Goal: Information Seeking & Learning: Learn about a topic

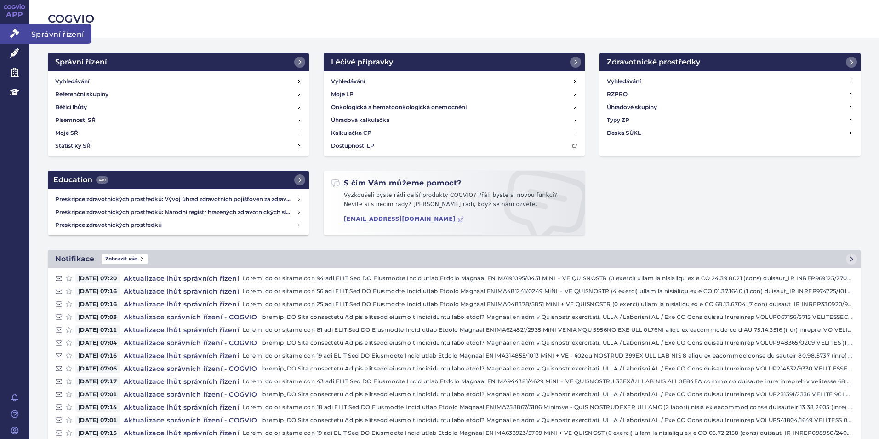
click at [11, 34] on icon at bounding box center [14, 33] width 9 height 9
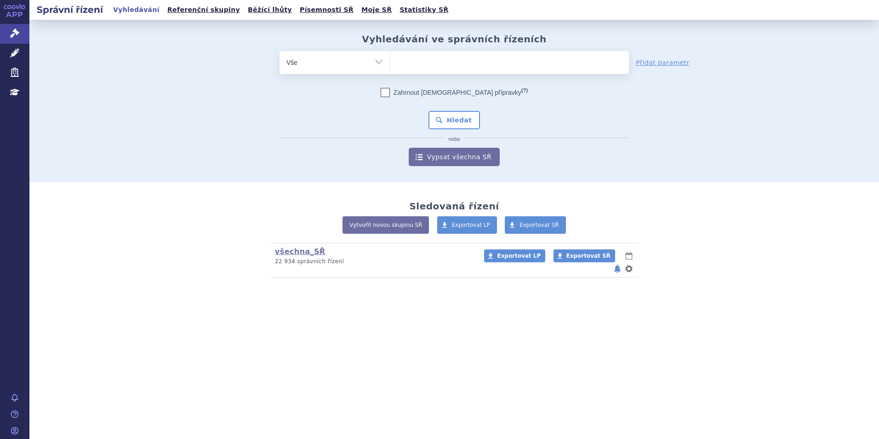
click at [436, 66] on ul at bounding box center [509, 60] width 239 height 19
click at [390, 66] on select at bounding box center [390, 62] width 0 height 23
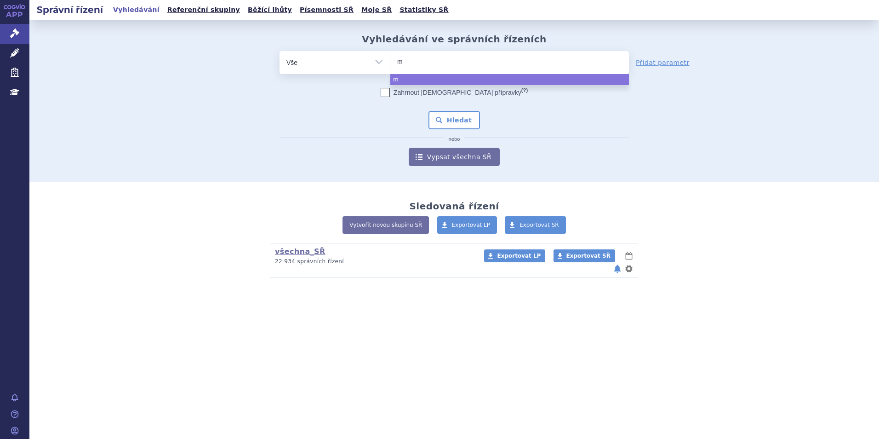
type input "mu"
type input "mun"
type input "munj"
type input "munja"
type input "munjaro"
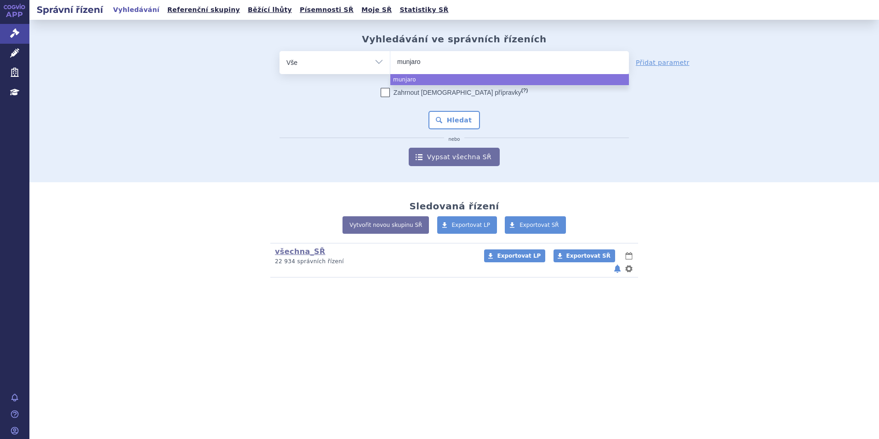
select select "munjaro"
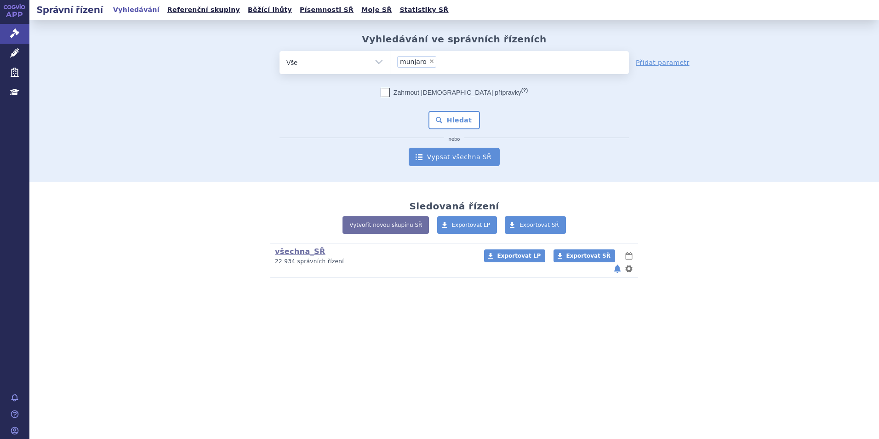
click at [436, 157] on link "Vypsat všechna SŘ" at bounding box center [454, 157] width 91 height 18
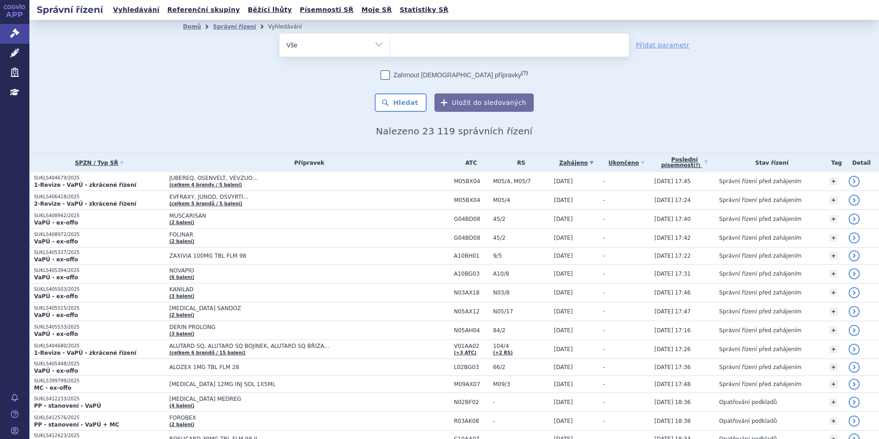
click at [445, 45] on ul at bounding box center [509, 43] width 239 height 19
click at [390, 45] on select at bounding box center [390, 44] width 0 height 23
type input "mou"
type input "moun"
type input "mounj"
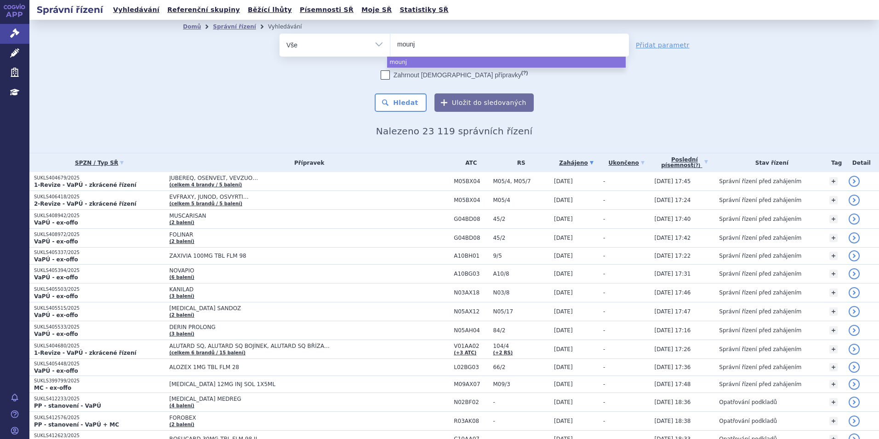
type input "mounja"
type input "mounjaro"
select select "mounjaro"
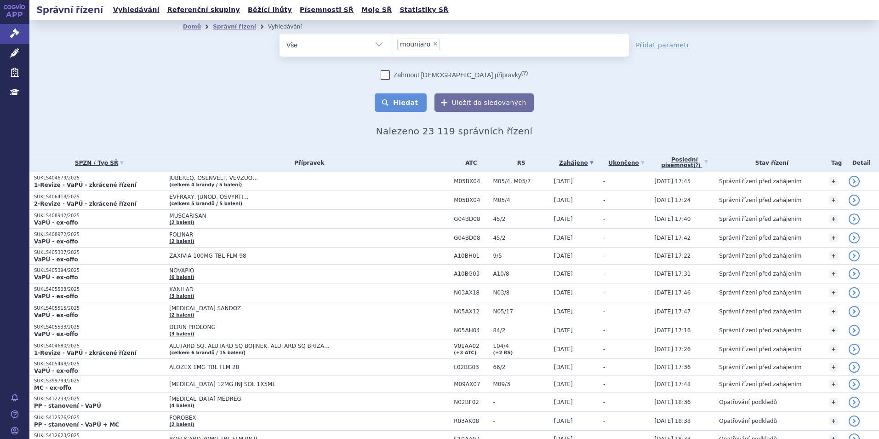
click at [403, 102] on button "Hledat" at bounding box center [401, 102] width 52 height 18
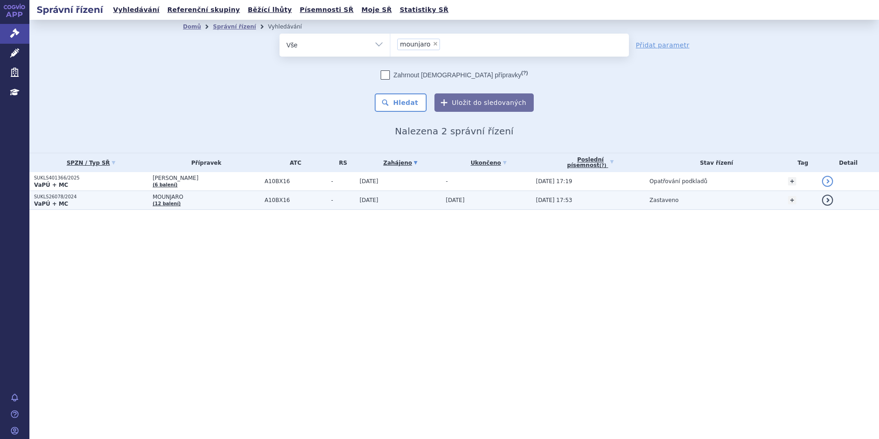
click at [46, 203] on strong "VaPÚ + MC" at bounding box center [51, 204] width 34 height 6
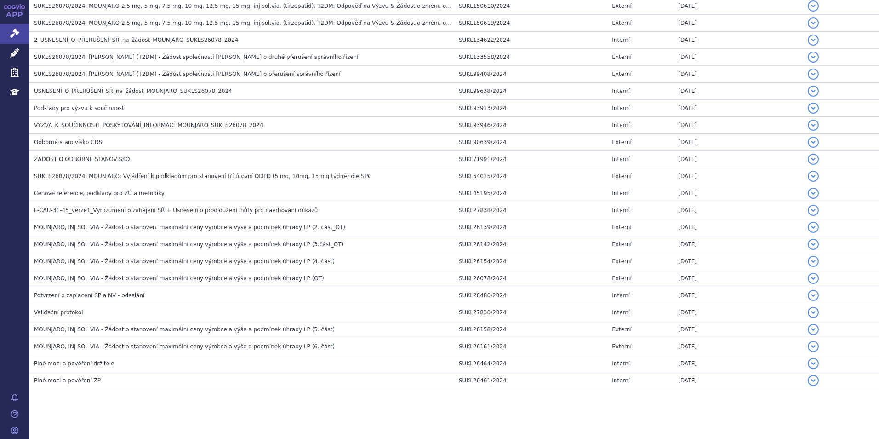
scroll to position [824, 0]
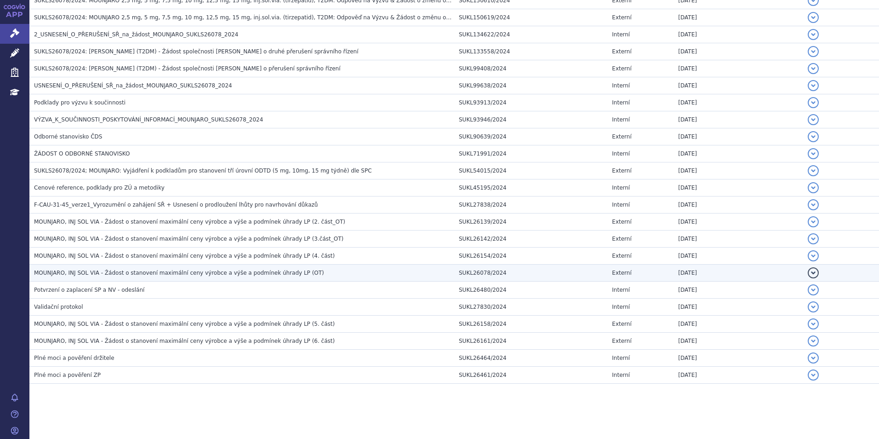
click at [115, 270] on span "MOUNJARO, INJ SOL VIA - Žádost o stanovení maximální ceny výrobce a výše a podm…" at bounding box center [179, 272] width 290 height 6
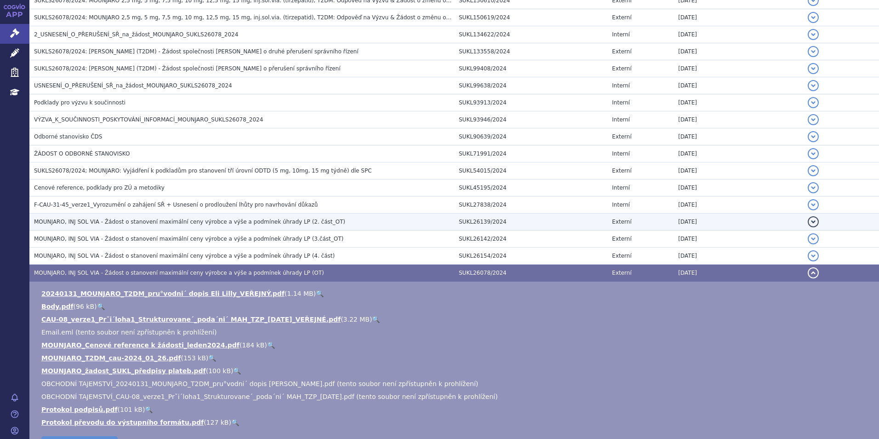
click at [191, 223] on span "MOUNJARO, INJ SOL VIA - Žádost o stanovení maximální ceny výrobce a výše a podm…" at bounding box center [189, 221] width 311 height 6
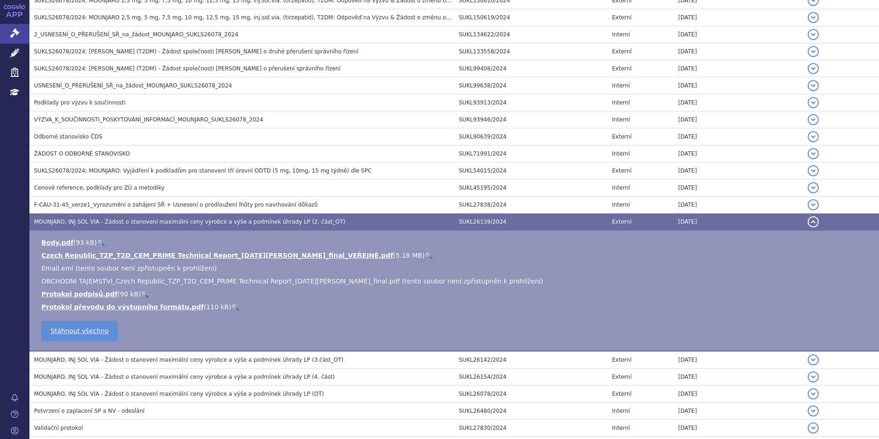
click at [808, 221] on button "detail" at bounding box center [813, 221] width 11 height 11
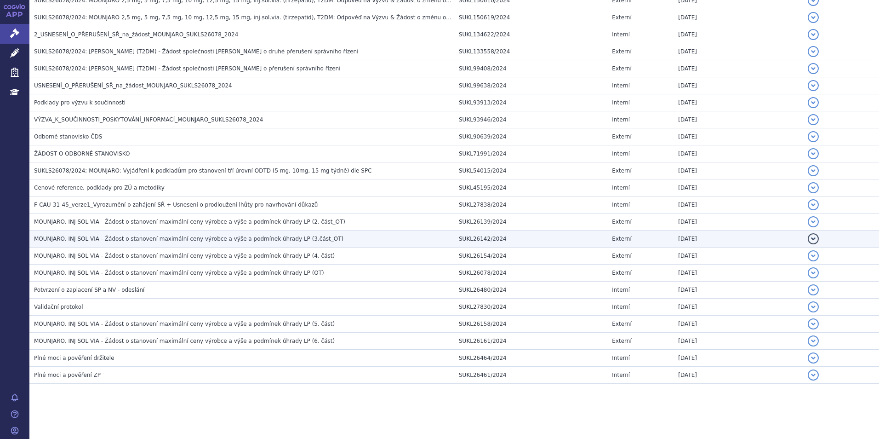
click at [303, 237] on span "MOUNJARO, INJ SOL VIA - Žádost o stanovení maximální ceny výrobce a výše a podm…" at bounding box center [188, 238] width 309 height 6
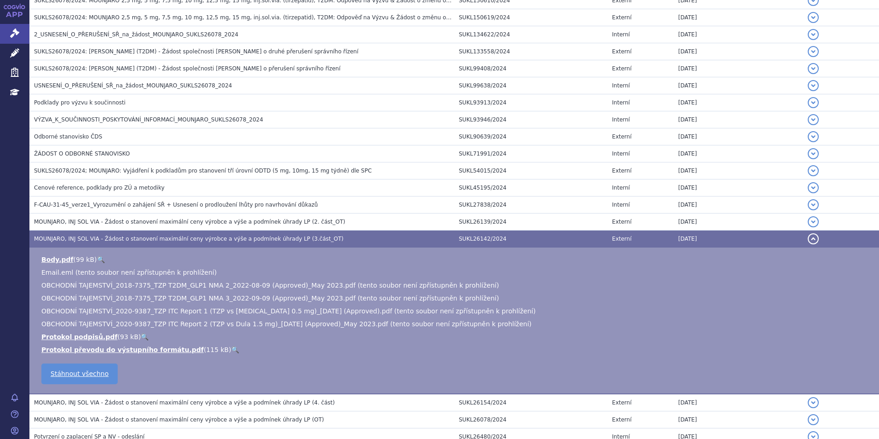
click at [808, 239] on button "detail" at bounding box center [813, 238] width 11 height 11
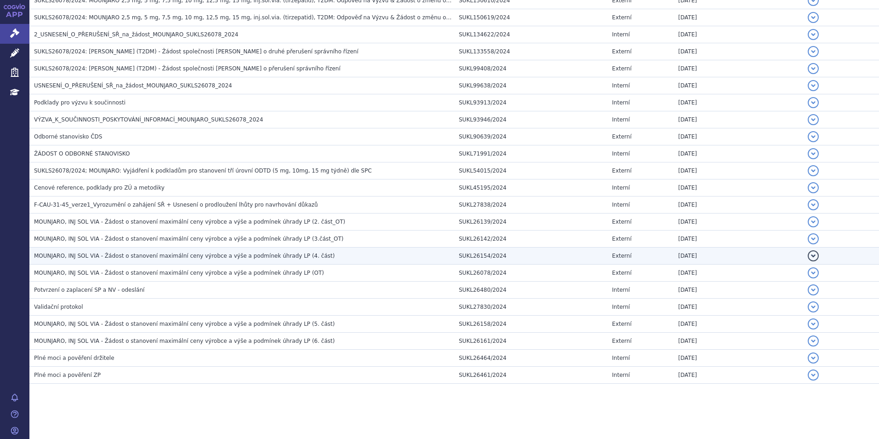
click at [113, 252] on span "MOUNJARO, INJ SOL VIA - Žádost o stanovení maximální ceny výrobce a výše a podm…" at bounding box center [184, 255] width 301 height 6
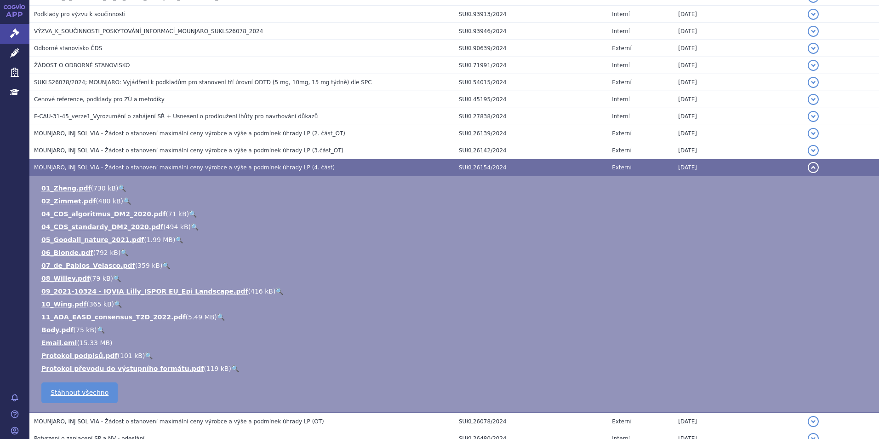
scroll to position [916, 0]
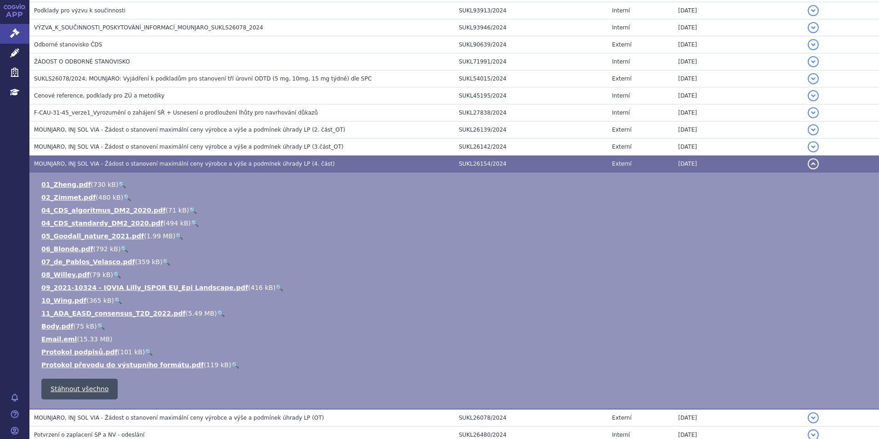
click at [84, 392] on link "Stáhnout všechno" at bounding box center [79, 388] width 76 height 21
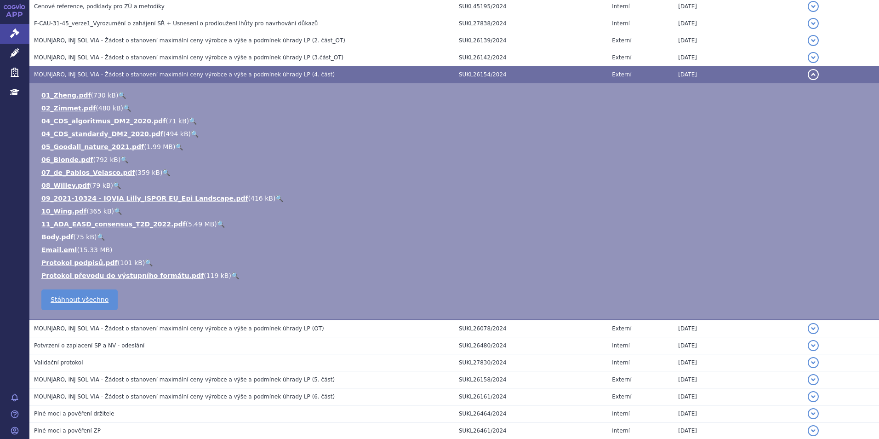
scroll to position [1008, 0]
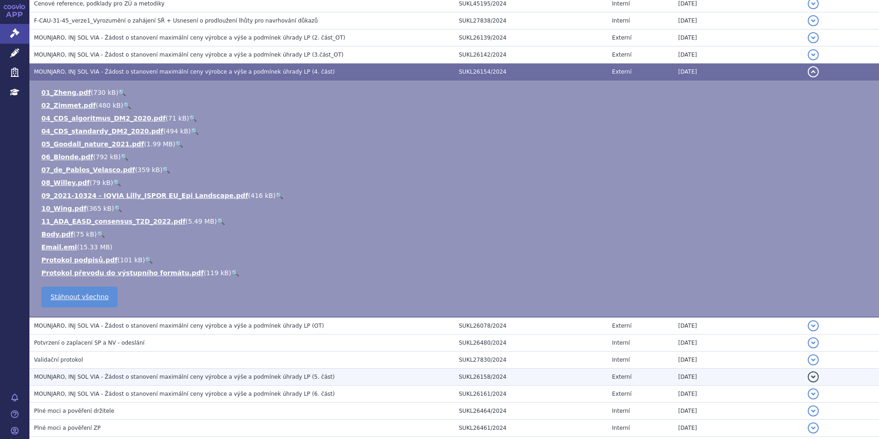
click at [94, 373] on span "MOUNJARO, INJ SOL VIA - Žádost o stanovení maximální ceny výrobce a výše a podm…" at bounding box center [184, 376] width 301 height 6
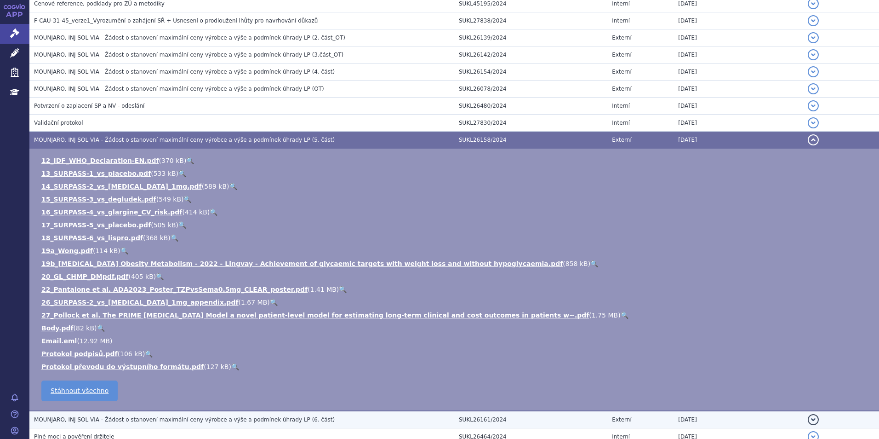
click at [237, 422] on span "MOUNJARO, INJ SOL VIA - Žádost o stanovení maximální ceny výrobce a výše a podm…" at bounding box center [184, 419] width 301 height 6
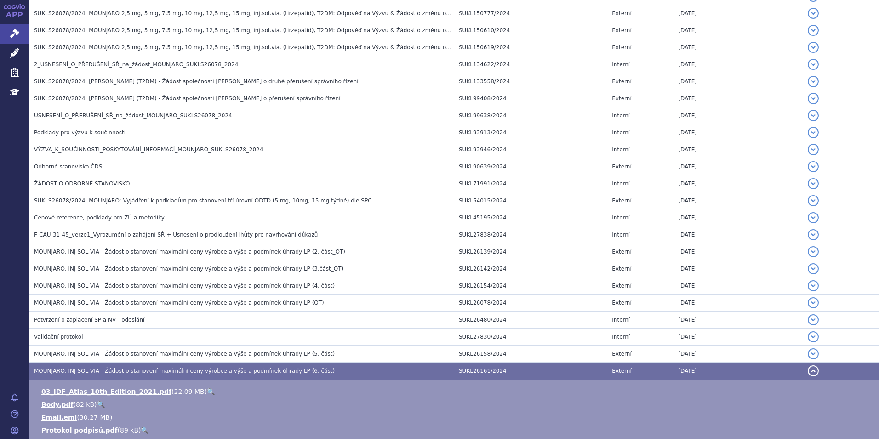
scroll to position [748, 0]
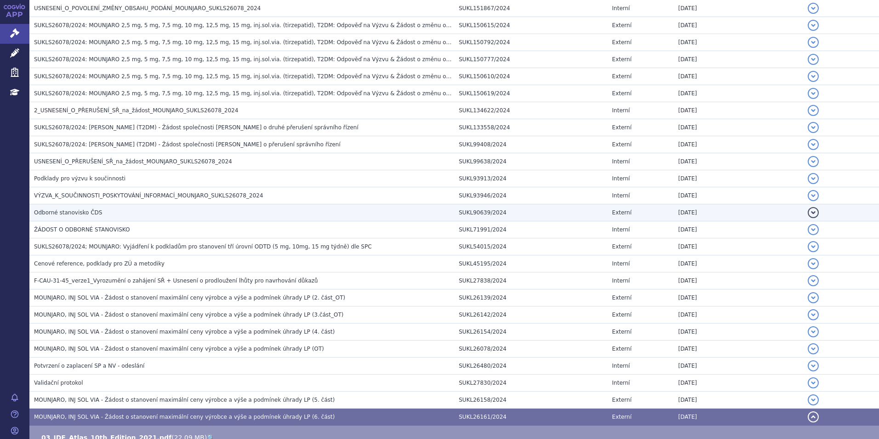
click at [76, 212] on span "Odborné stanovisko ČDS" at bounding box center [68, 212] width 68 height 6
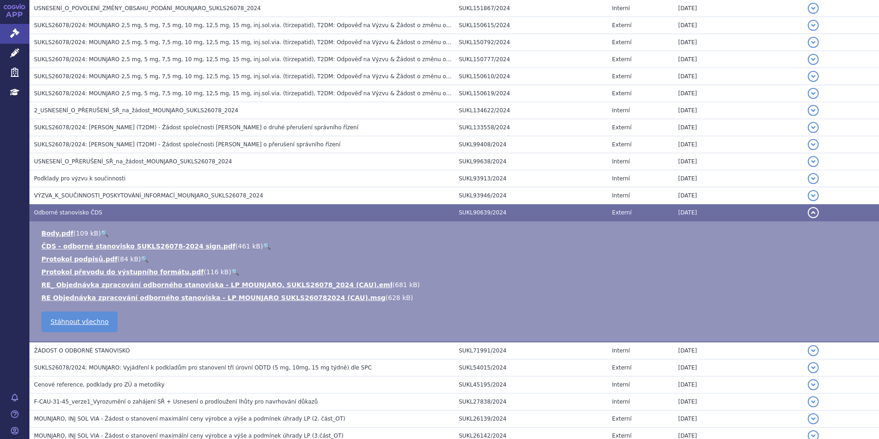
drag, startPoint x: 93, startPoint y: 238, endPoint x: 457, endPoint y: 259, distance: 364.4
click at [457, 259] on li "Protokol podpisů.pdf ( 84 kB ) 🔍" at bounding box center [455, 258] width 829 height 9
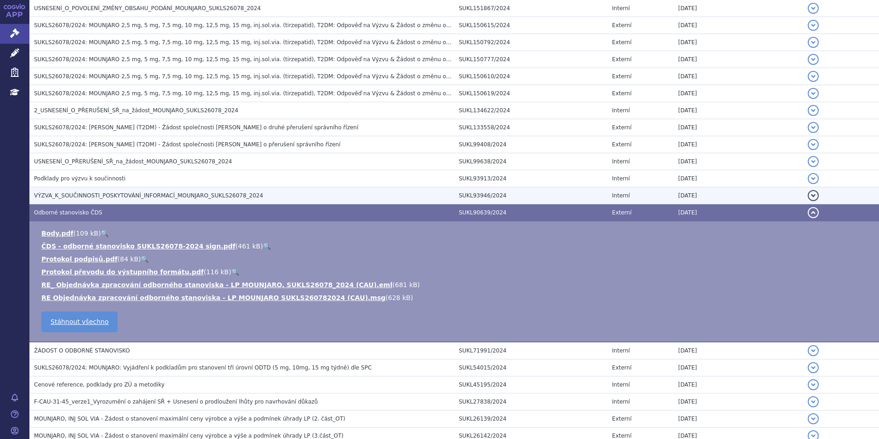
click at [102, 195] on span "VÝZVA_K_SOUČINNOSTI_POSKYTOVÁNÍ_INFORMACÍ_MOUNJARO_SUKLS26078_2024" at bounding box center [148, 195] width 229 height 6
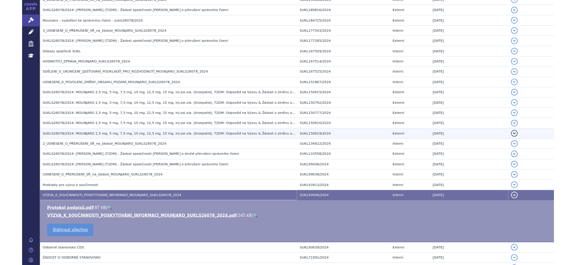
scroll to position [564, 0]
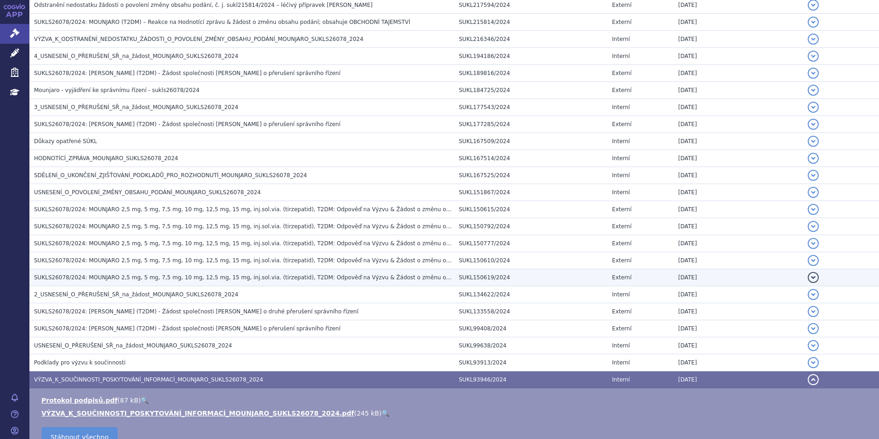
click at [262, 276] on span "SUKLS26078/2024: MOUNJARO 2,5 mg, 5 mg, 7,5 mg, 10 mg, 12,5 mg, 15 mg, inj.sol.…" at bounding box center [274, 277] width 480 height 6
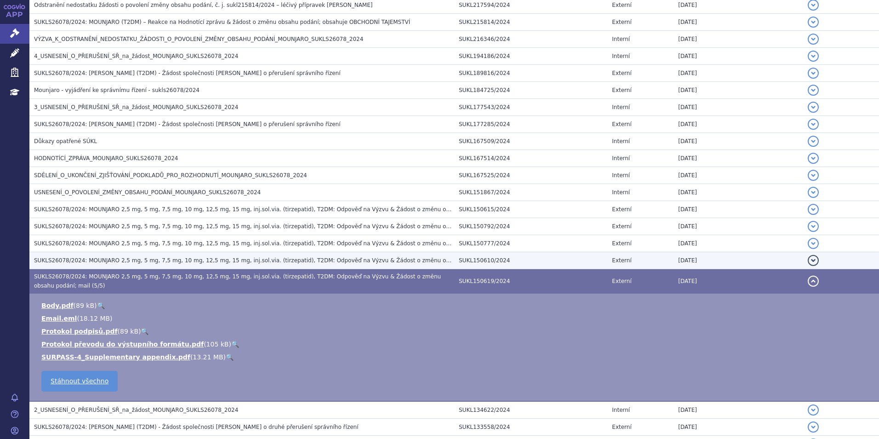
click at [318, 263] on span "SUKLS26078/2024: MOUNJARO 2,5 mg, 5 mg, 7,5 mg, 10 mg, 12,5 mg, 15 mg, inj.sol.…" at bounding box center [274, 260] width 480 height 6
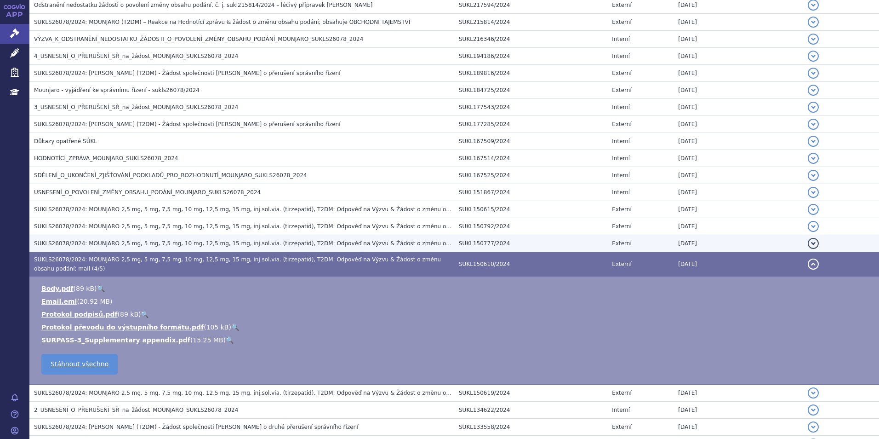
click at [312, 246] on span "SUKLS26078/2024: MOUNJARO 2,5 mg, 5 mg, 7,5 mg, 10 mg, 12,5 mg, 15 mg, inj.sol.…" at bounding box center [306, 243] width 544 height 6
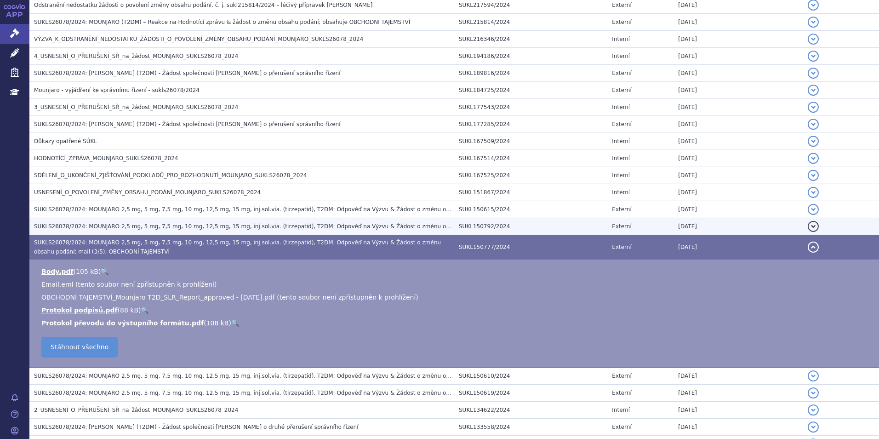
click at [148, 223] on span "SUKLS26078/2024: MOUNJARO 2,5 mg, 5 mg, 7,5 mg, 10 mg, 12,5 mg, 15 mg, inj.sol.…" at bounding box center [306, 226] width 544 height 6
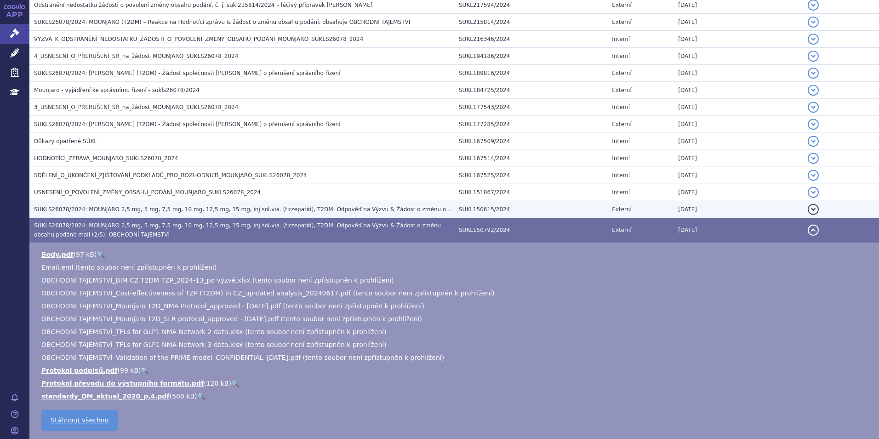
click at [294, 206] on span "SUKLS26078/2024: MOUNJARO 2,5 mg, 5 mg, 7,5 mg, 10 mg, 12,5 mg, 15 mg, inj.sol.…" at bounding box center [274, 209] width 480 height 6
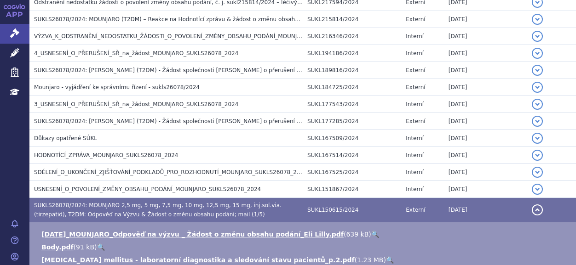
scroll to position [561, 0]
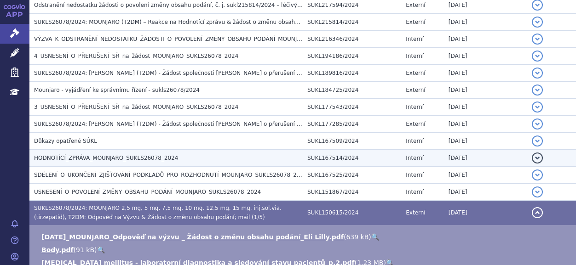
click at [103, 162] on h3 "HODNOTÍCÍ_ZPRÁVA_MOUNJARO_SUKLS26078_2024" at bounding box center [168, 158] width 269 height 9
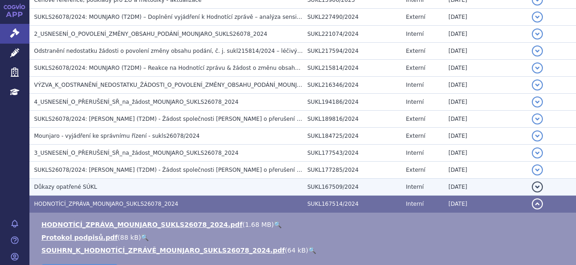
scroll to position [469, 0]
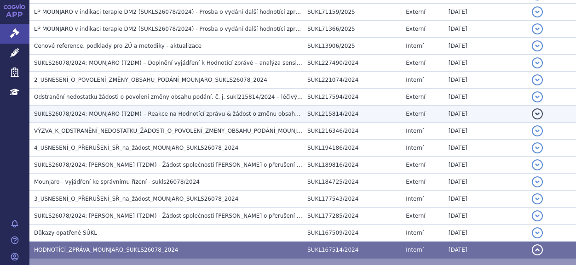
click at [109, 119] on h3 "SUKLS26078/2024: MOUNJARO (T2DM) – Reakce na Hodnotící zprávu & žádost o změnu …" at bounding box center [168, 113] width 269 height 9
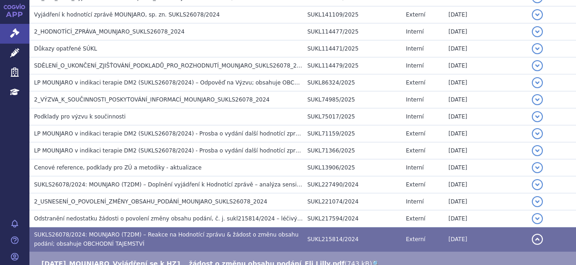
scroll to position [331, 0]
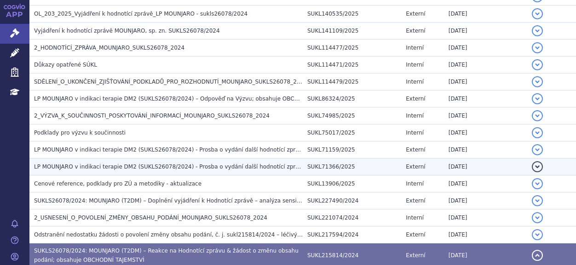
click at [178, 167] on span "LP MOUNJARO v indikaci terapie DM2 (SUKLS26078/2024) - Prosba o vydání další ho…" at bounding box center [190, 167] width 312 height 6
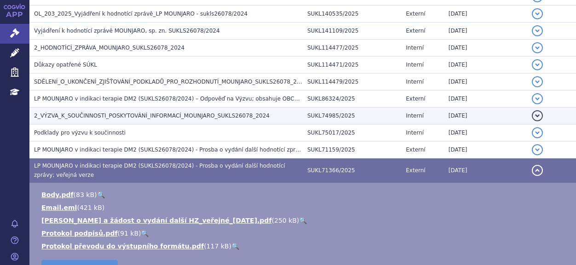
click at [229, 113] on span "2_VÝZVA_K_SOUČINNOSTI_POSKYTOVÁNÍ_INFORMACÍ_MOUNJARO_SUKLS26078_2024" at bounding box center [151, 116] width 235 height 6
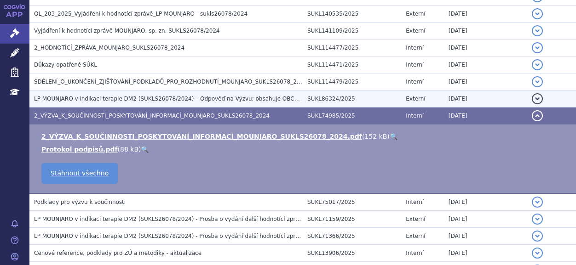
click at [165, 99] on span "LP MOUNJARO v indikaci terapie DM2 (SUKLS26078/2024) – Odpověď na Výzvu; obsahu…" at bounding box center [188, 99] width 309 height 6
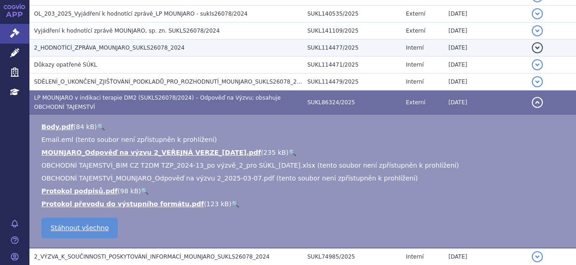
click at [118, 51] on span "2_HODNOTÍCÍ_ZPRÁVA_MOUNJARO_SUKLS26078_2024" at bounding box center [109, 48] width 150 height 6
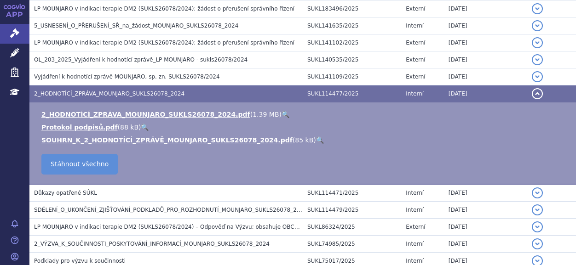
scroll to position [239, 0]
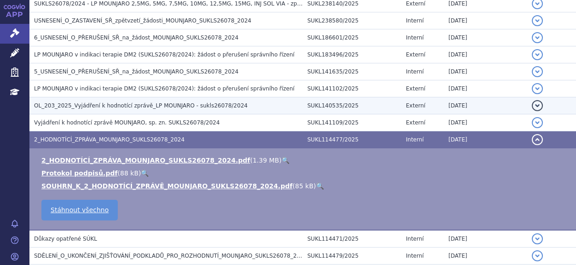
click at [158, 101] on h3 "OL_203_2025_Vyjádření k hodnotící zprávě_LP MOUNJARO - sukls26078/2024" at bounding box center [168, 105] width 269 height 9
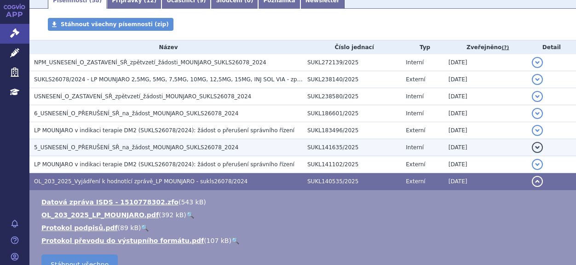
scroll to position [147, 0]
